Goal: Task Accomplishment & Management: Manage account settings

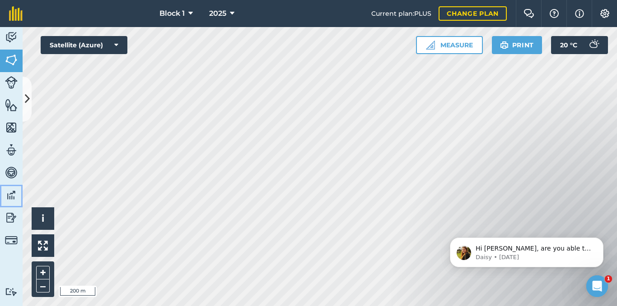
click at [11, 196] on img at bounding box center [11, 196] width 13 height 14
click at [27, 97] on icon at bounding box center [27, 99] width 5 height 16
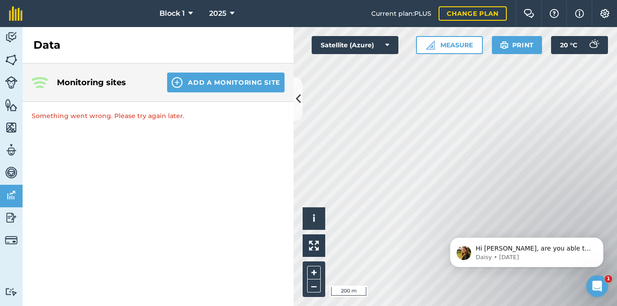
click at [99, 117] on p "Something went wrong. Please try again later." at bounding box center [158, 116] width 271 height 28
click at [127, 129] on p "Something went wrong. Please try again later." at bounding box center [158, 116] width 271 height 28
click at [121, 113] on p "Something went wrong. Please try again later." at bounding box center [158, 116] width 271 height 28
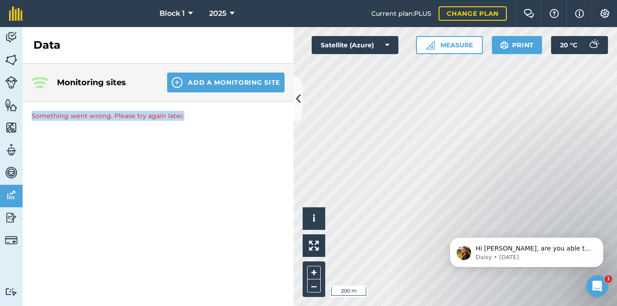
click at [127, 154] on div "Monitoring sites Add a Monitoring Site Something went wrong. Please try again l…" at bounding box center [158, 185] width 271 height 243
click at [300, 95] on icon at bounding box center [298, 99] width 5 height 16
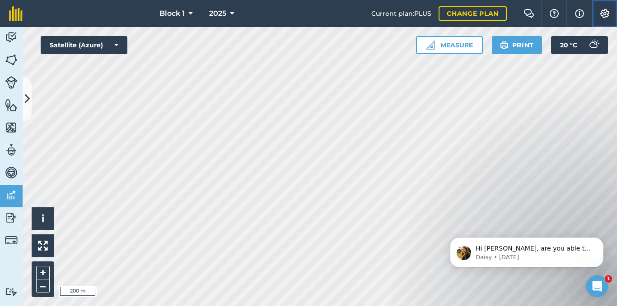
click at [603, 10] on img at bounding box center [604, 13] width 11 height 9
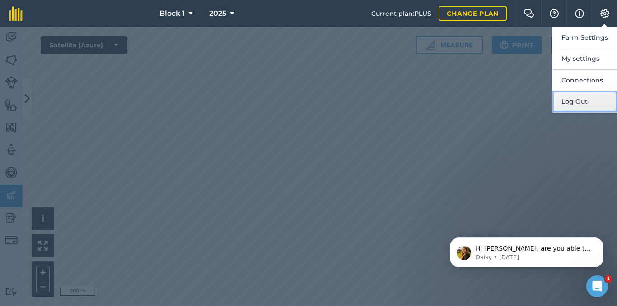
click at [586, 98] on button "Log Out" at bounding box center [584, 101] width 65 height 21
